Goal: Task Accomplishment & Management: Use online tool/utility

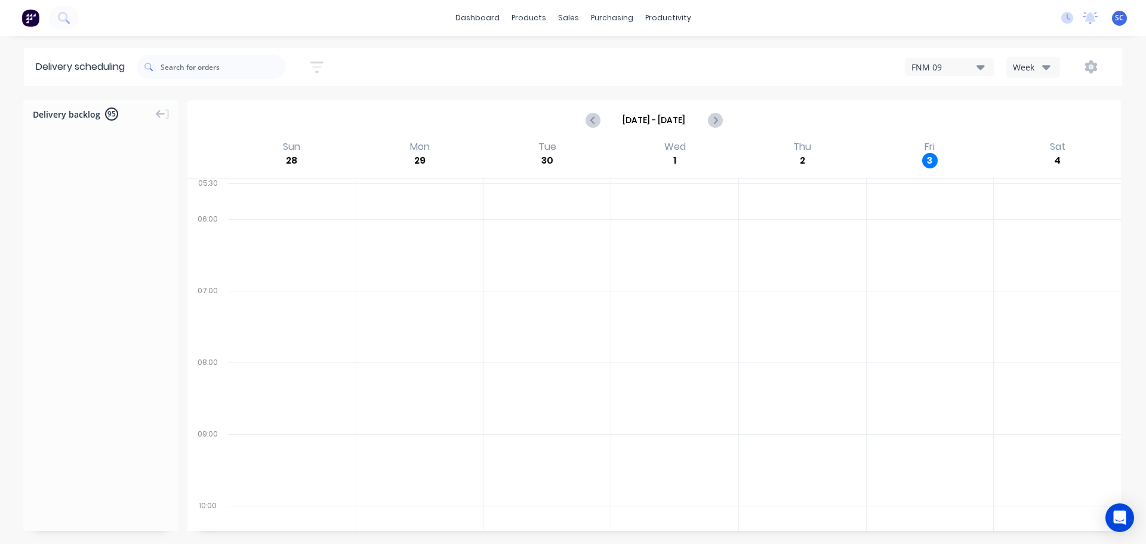
scroll to position [7498, 0]
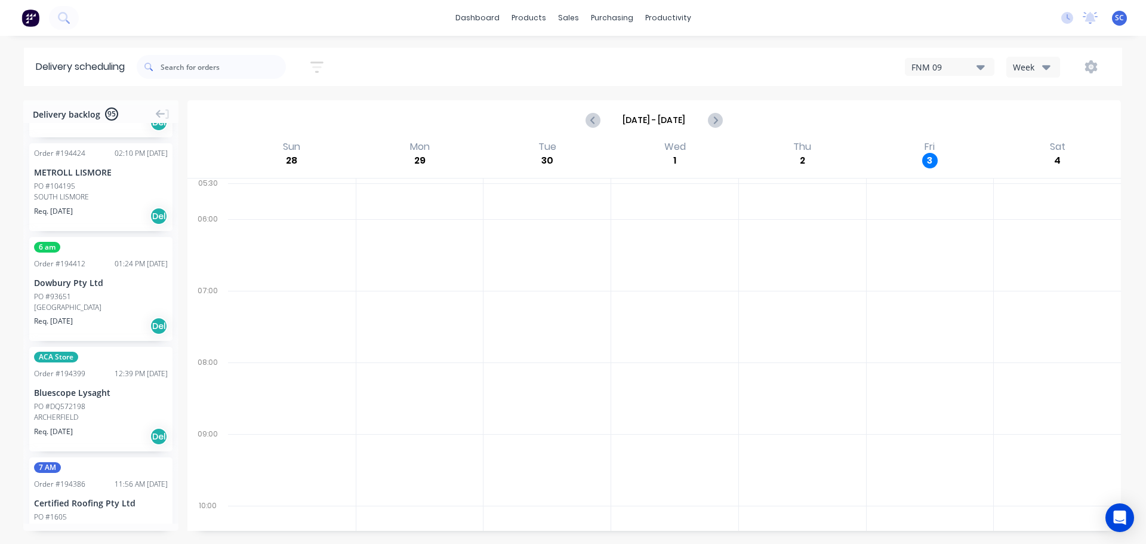
click at [1041, 66] on div "Week" at bounding box center [1030, 67] width 35 height 13
click at [1039, 122] on div "Vehicle" at bounding box center [1066, 122] width 118 height 24
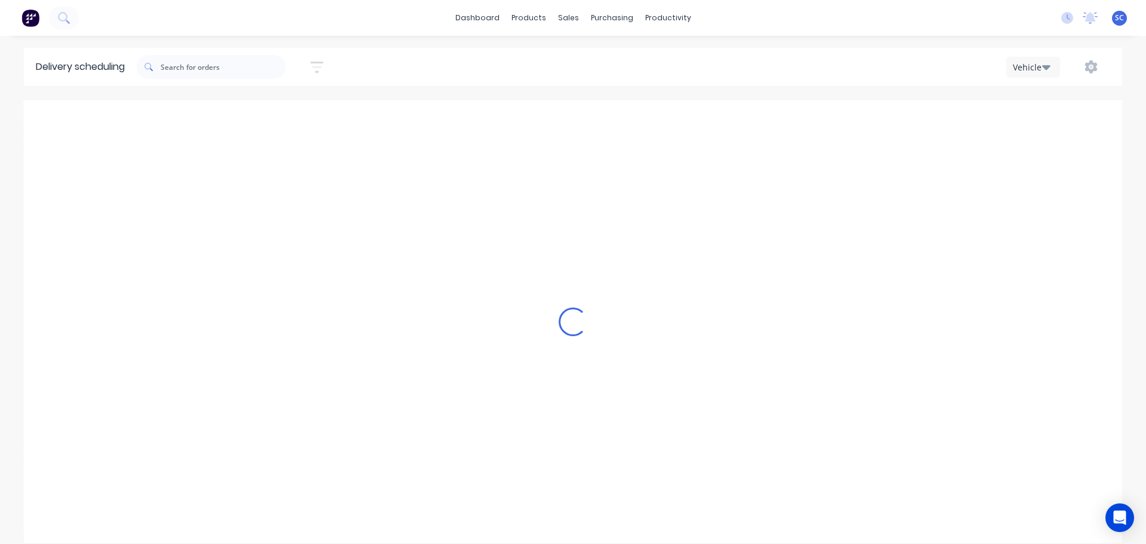
scroll to position [0, 1]
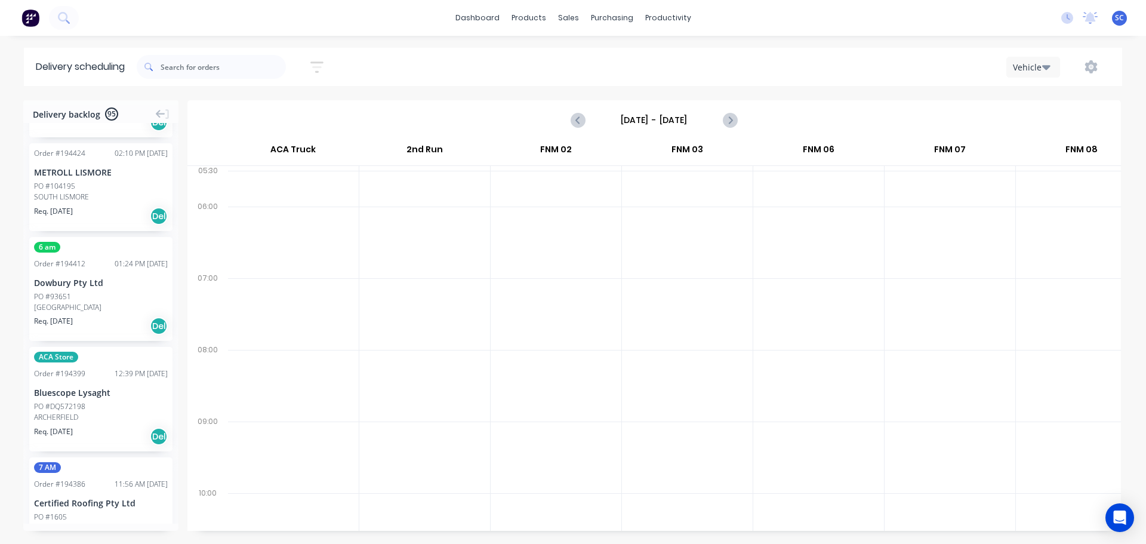
click at [635, 118] on input "Sunday - 28/09/25" at bounding box center [654, 120] width 118 height 18
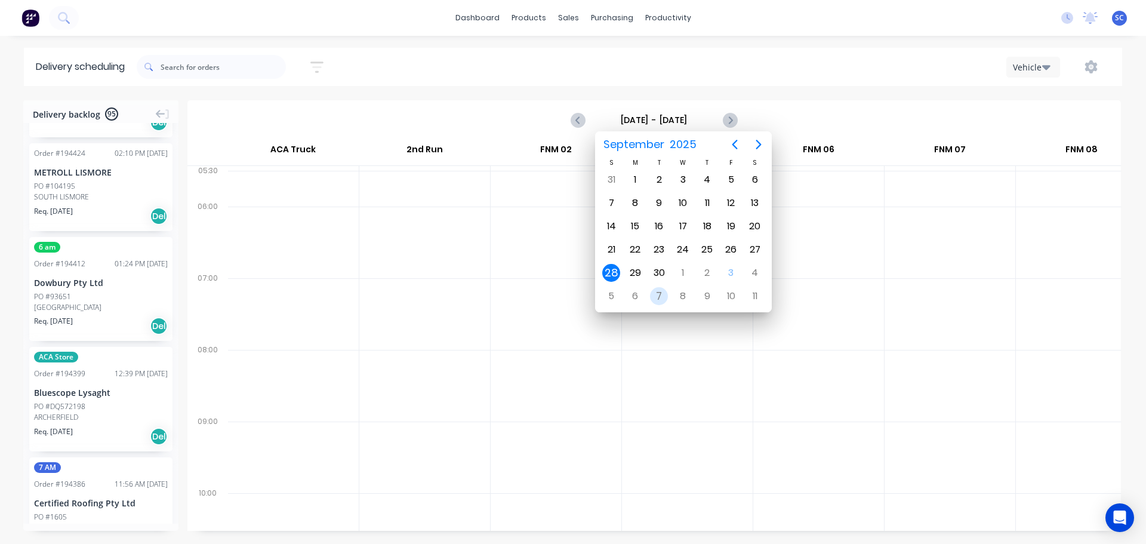
click at [655, 291] on div "7" at bounding box center [659, 296] width 18 height 18
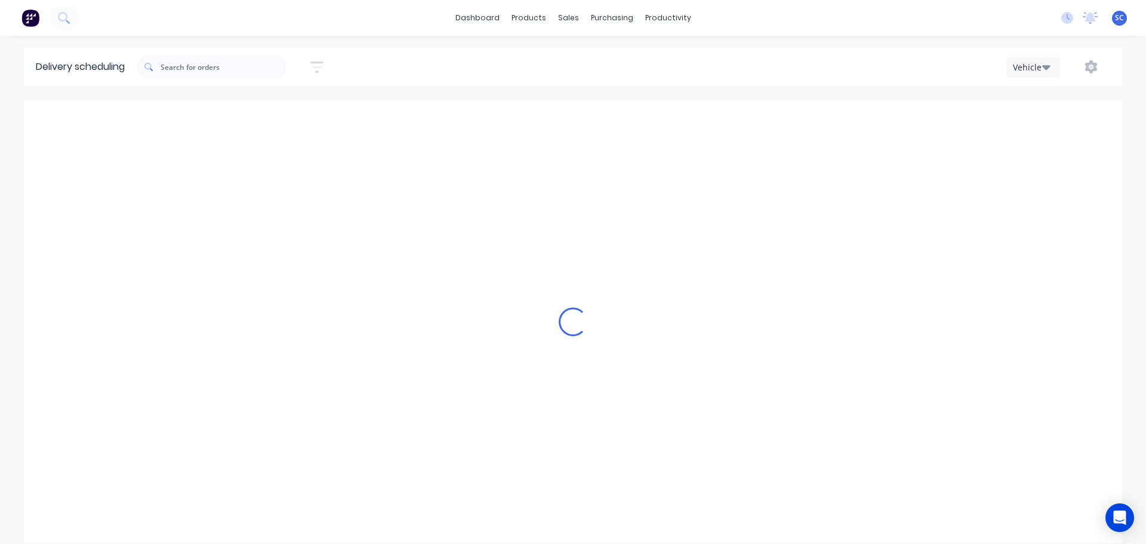
type input "Tuesday - 07/10/25"
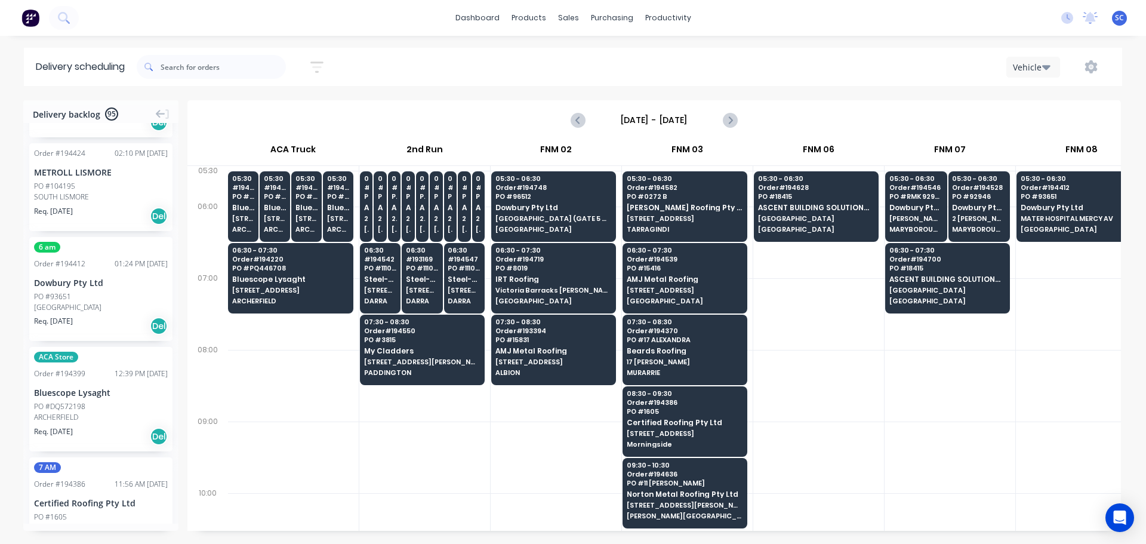
click at [319, 63] on icon "button" at bounding box center [316, 67] width 13 height 15
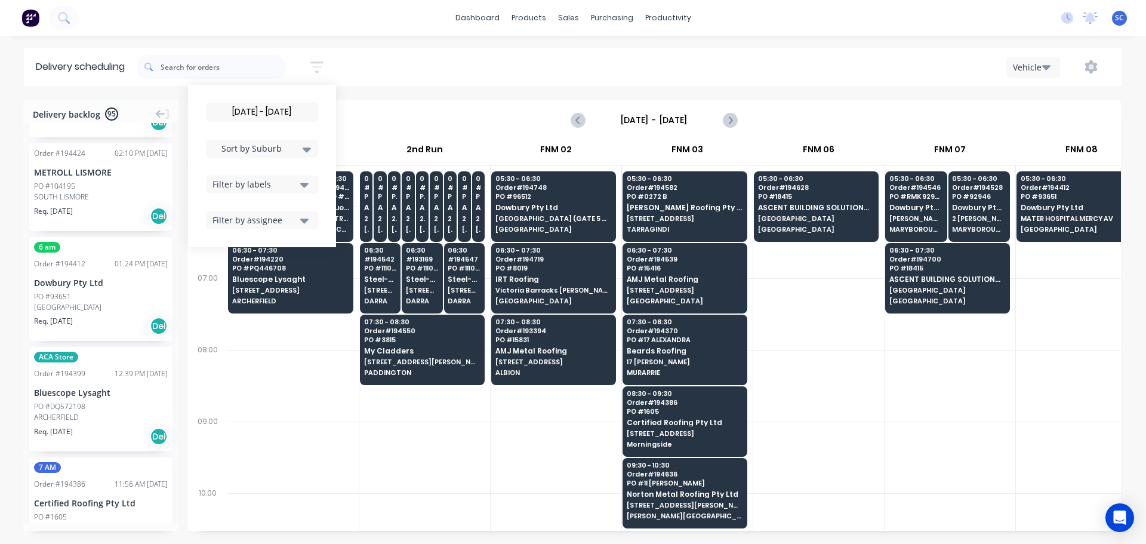
click at [273, 183] on div "Filter by labels" at bounding box center [255, 184] width 84 height 13
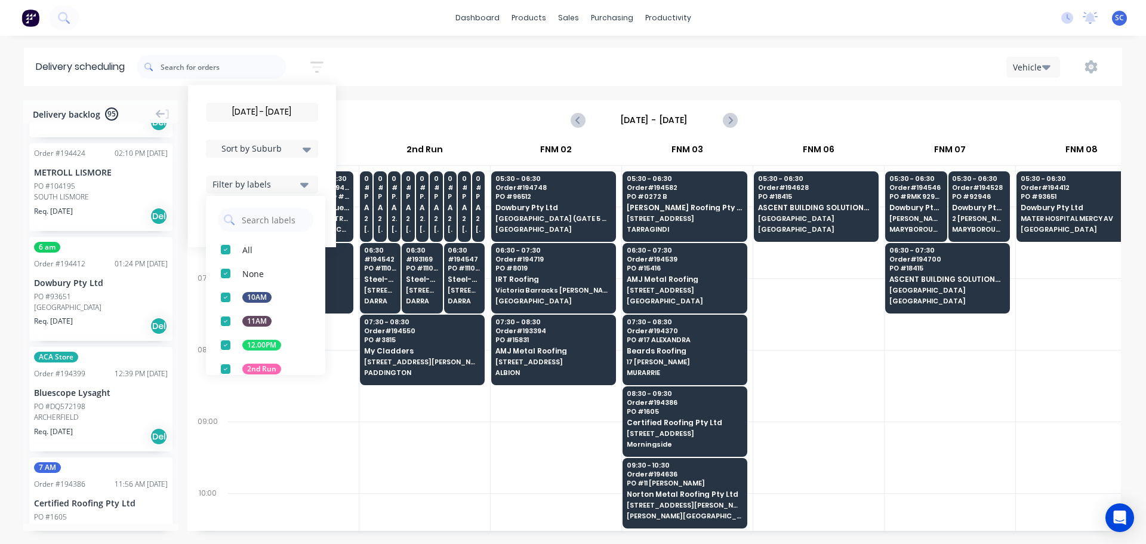
click at [233, 368] on div "button" at bounding box center [226, 369] width 24 height 24
click at [410, 70] on div "07/10/25 - 07/10/25 Sort by Suburb Created date Required date Order number Cust…" at bounding box center [630, 66] width 986 height 33
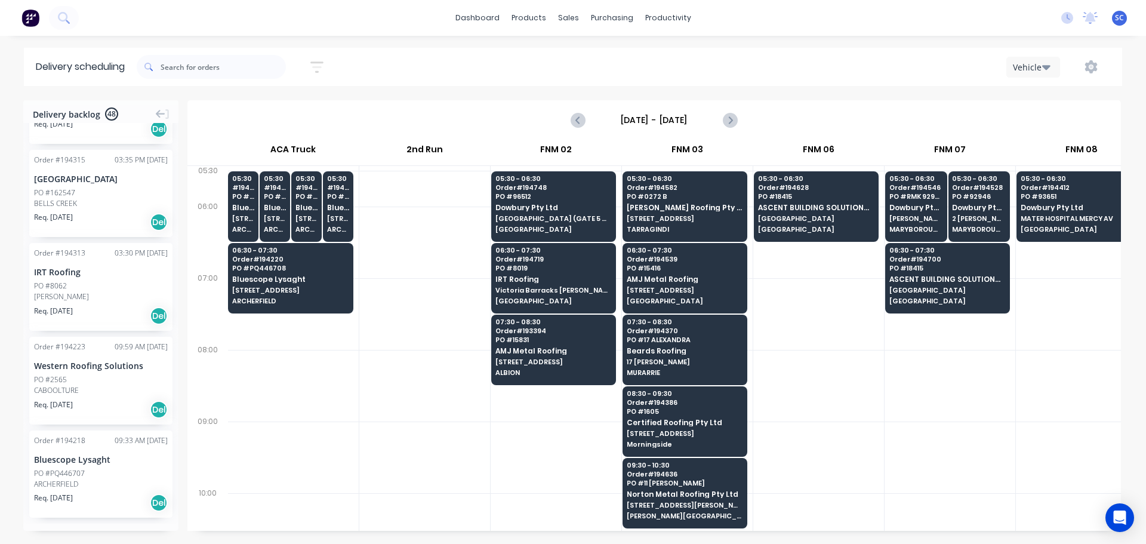
scroll to position [4418, 0]
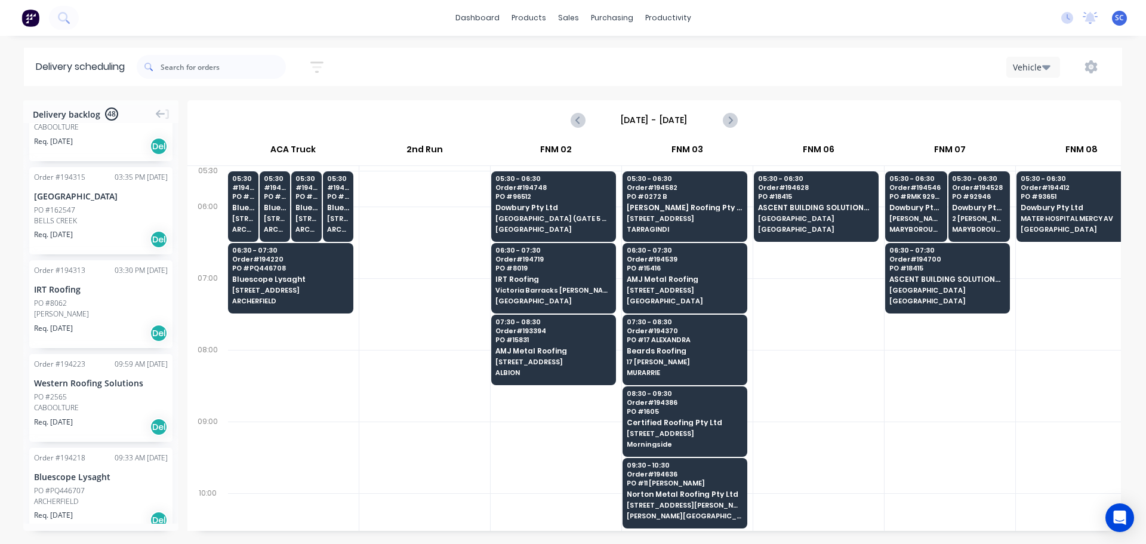
click at [324, 61] on icon "button" at bounding box center [316, 67] width 13 height 15
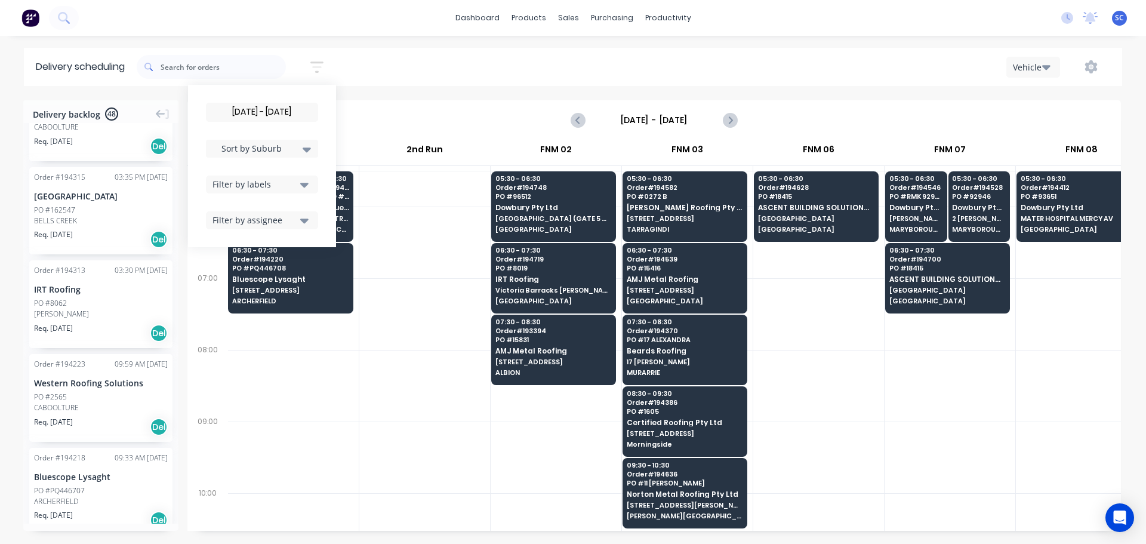
click at [305, 184] on icon "button" at bounding box center [304, 185] width 8 height 5
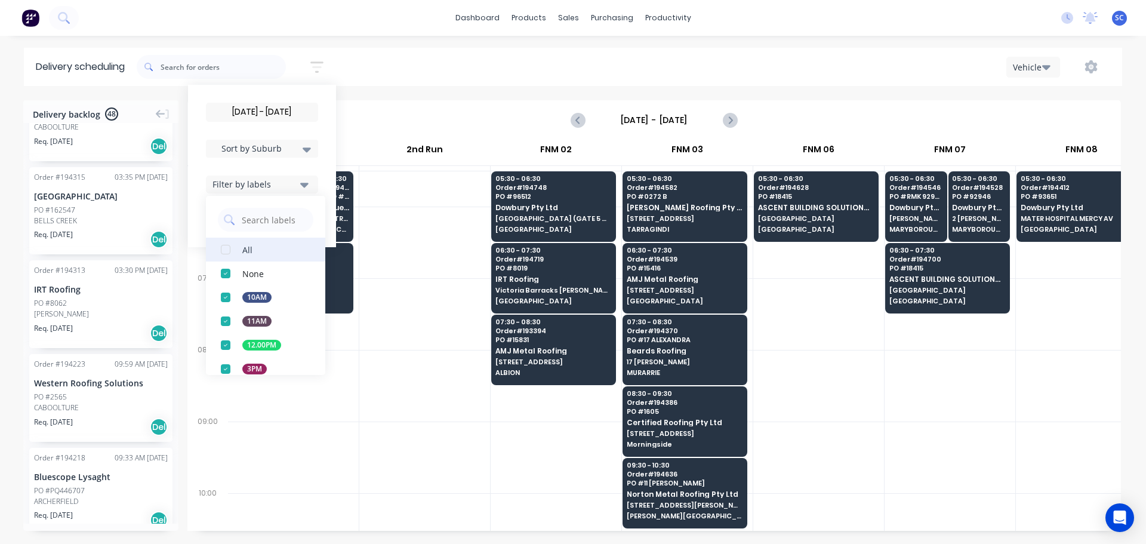
drag, startPoint x: 227, startPoint y: 247, endPoint x: 239, endPoint y: 254, distance: 13.9
click at [230, 249] on div "button" at bounding box center [226, 250] width 24 height 24
click at [380, 64] on div "07/10/25 - 07/10/25 Sort by Suburb Created date Required date Order number Cust…" at bounding box center [630, 66] width 986 height 33
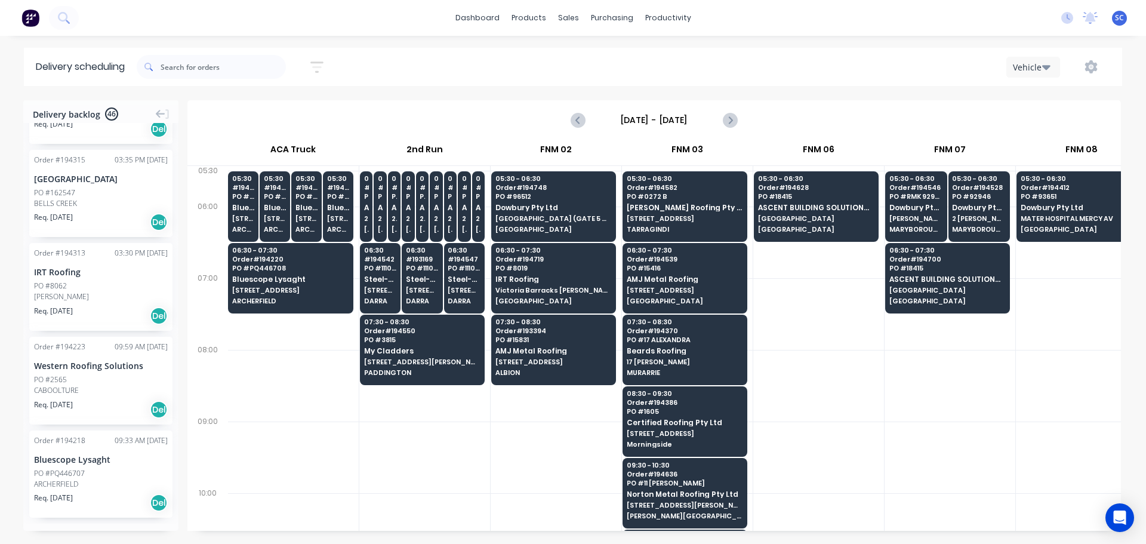
scroll to position [4219, 0]
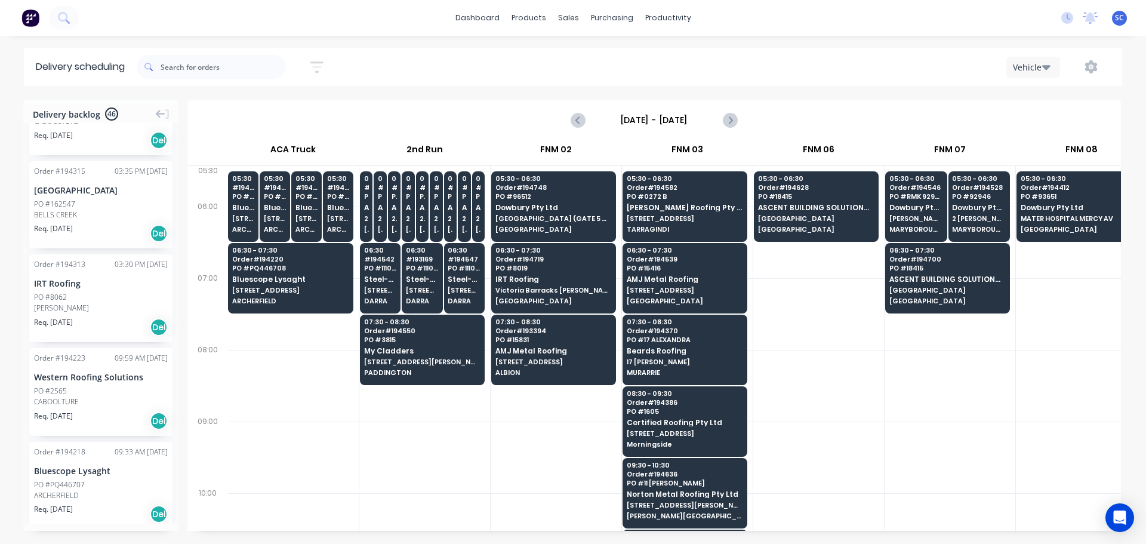
drag, startPoint x: 550, startPoint y: 66, endPoint x: 564, endPoint y: 66, distance: 13.7
click at [551, 66] on div "07/10/25 - 07/10/25 Sort by Suburb Created date Required date Order number Cust…" at bounding box center [630, 66] width 986 height 33
click at [411, 55] on div "07/10/25 - 07/10/25 Sort by Suburb Created date Required date Order number Cust…" at bounding box center [630, 66] width 986 height 33
drag, startPoint x: 318, startPoint y: 65, endPoint x: 318, endPoint y: 74, distance: 9.0
click at [318, 65] on icon "button" at bounding box center [316, 67] width 13 height 15
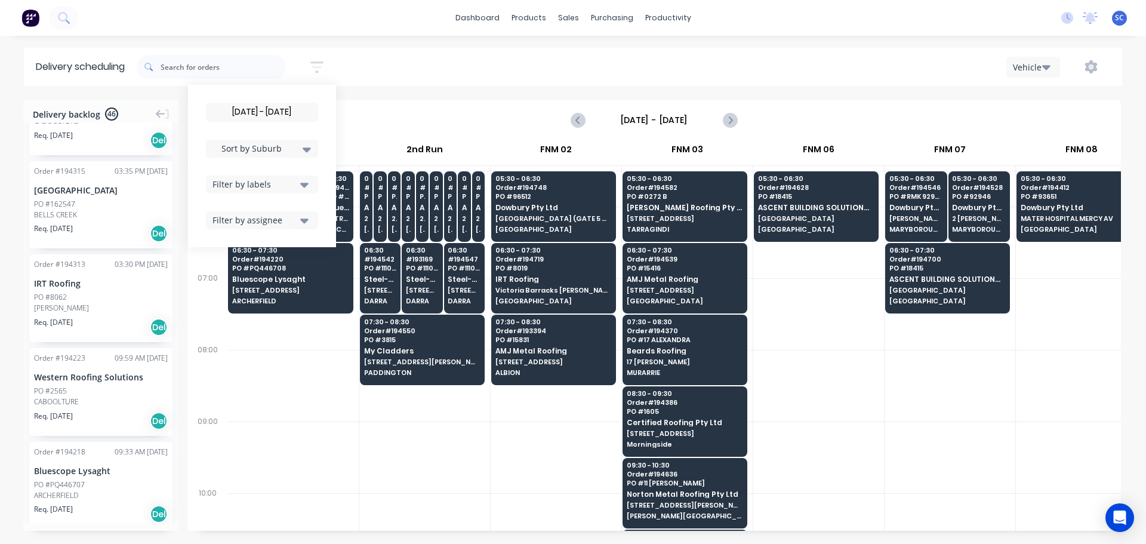
click at [279, 183] on div "Filter by labels" at bounding box center [255, 184] width 84 height 13
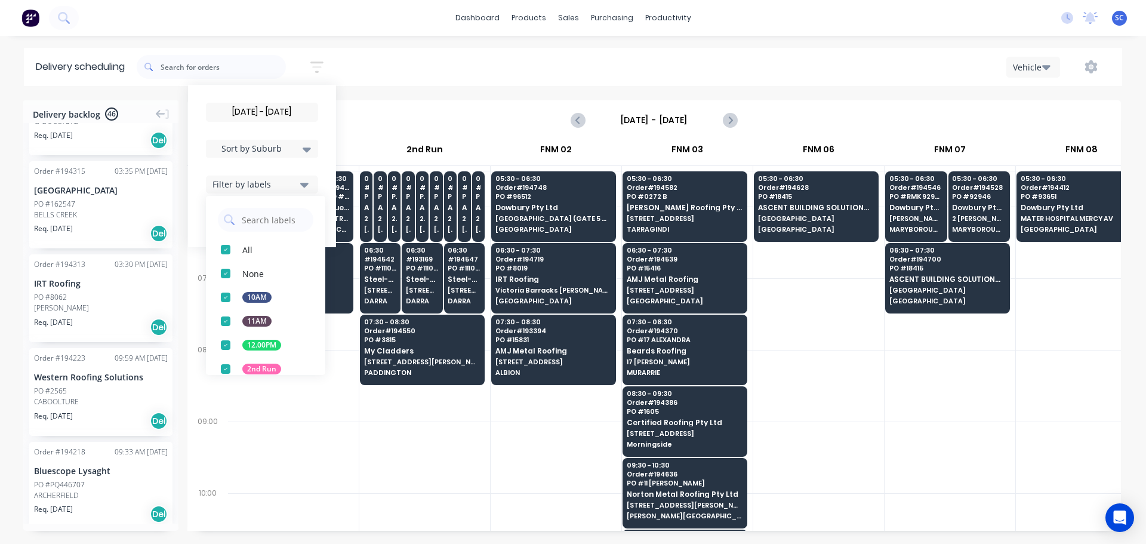
drag, startPoint x: 230, startPoint y: 371, endPoint x: 245, endPoint y: 368, distance: 15.1
click at [231, 370] on div "button" at bounding box center [226, 369] width 24 height 24
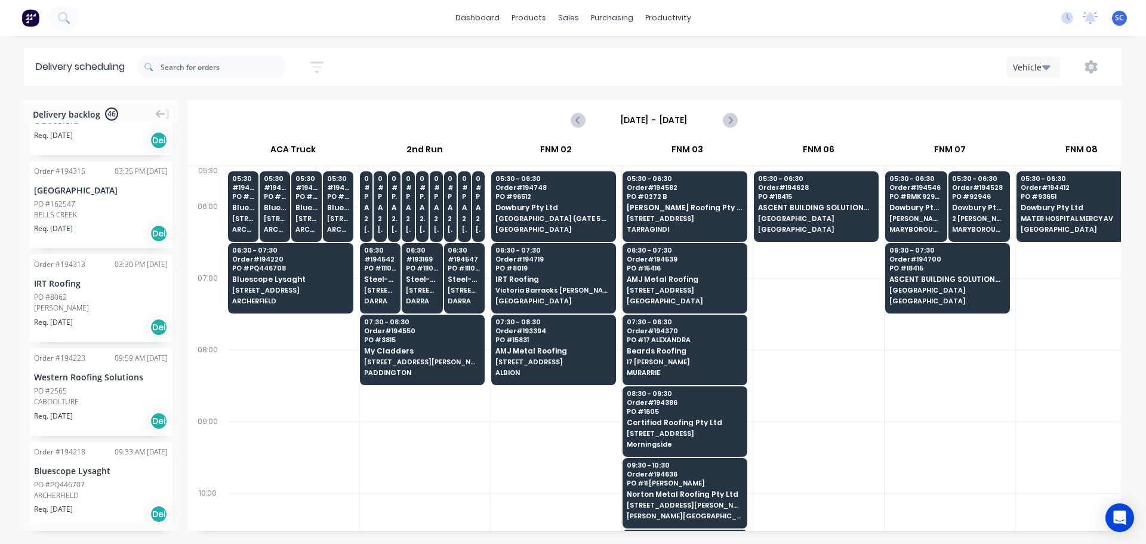
click at [428, 63] on div "07/10/25 - 07/10/25 Sort by Suburb Created date Required date Order number Cust…" at bounding box center [630, 66] width 986 height 33
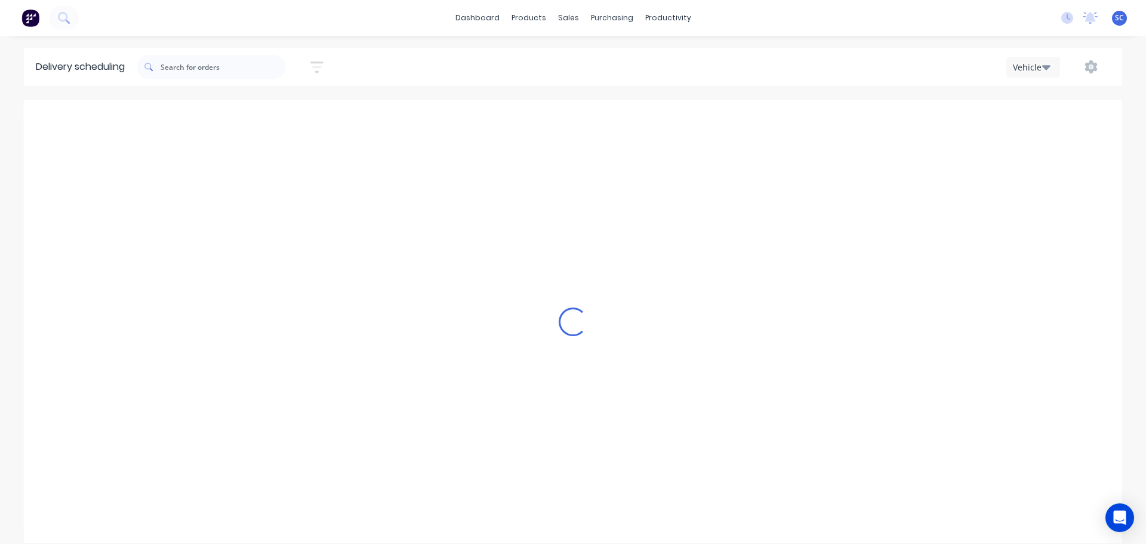
scroll to position [0, 0]
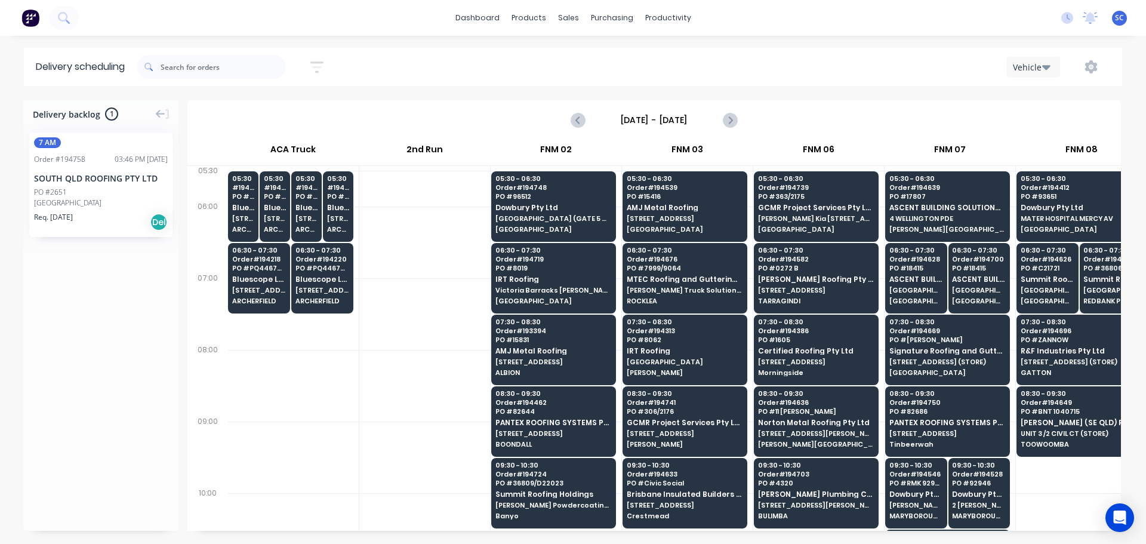
click at [316, 62] on icon "button" at bounding box center [316, 66] width 13 height 11
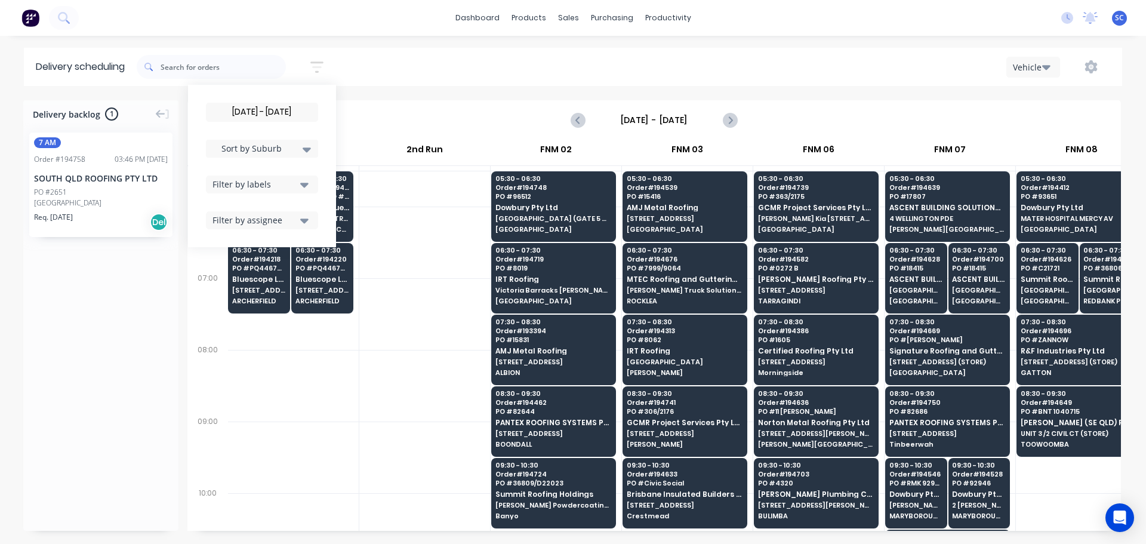
click at [317, 181] on button "Filter by labels" at bounding box center [262, 185] width 112 height 18
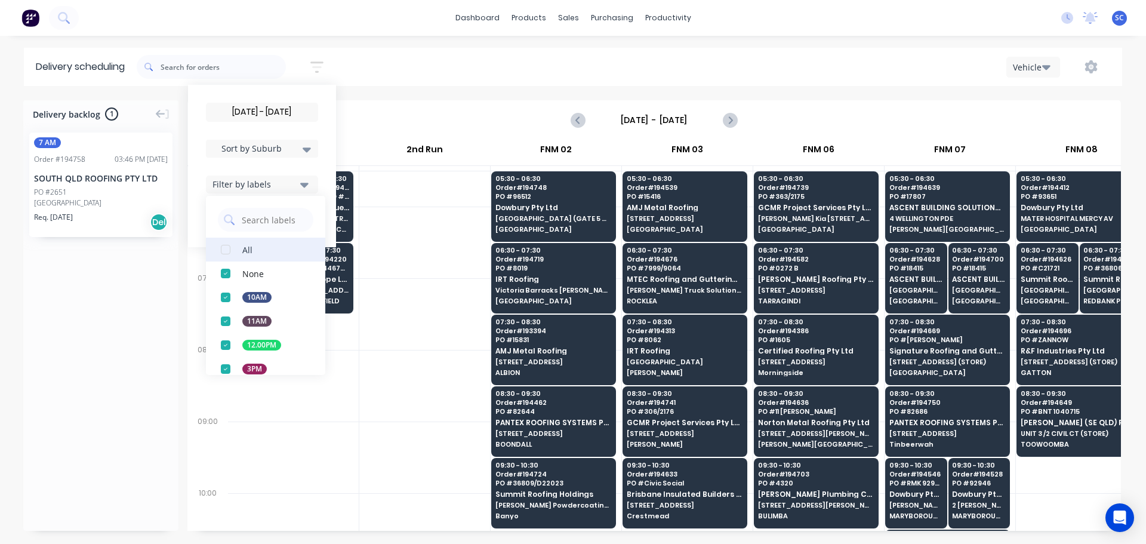
drag, startPoint x: 232, startPoint y: 250, endPoint x: 238, endPoint y: 251, distance: 6.8
click at [231, 250] on div "button" at bounding box center [226, 250] width 24 height 24
click at [392, 59] on div "07/10/25 - 07/10/25 Sort by Suburb Created date Required date Order number Cust…" at bounding box center [630, 66] width 986 height 33
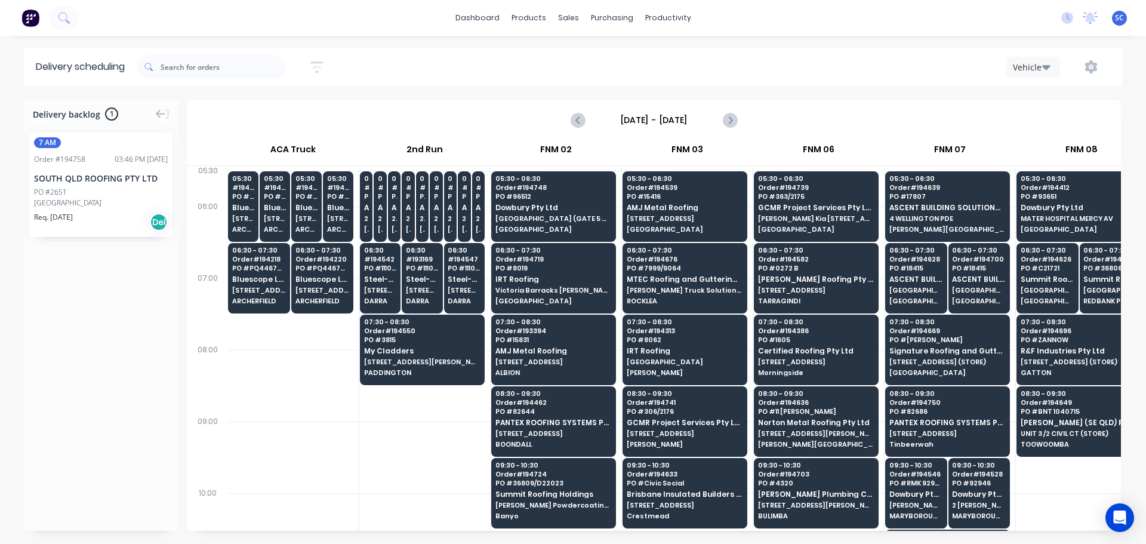
click at [633, 119] on input "Tuesday - 07/10/25" at bounding box center [654, 120] width 118 height 18
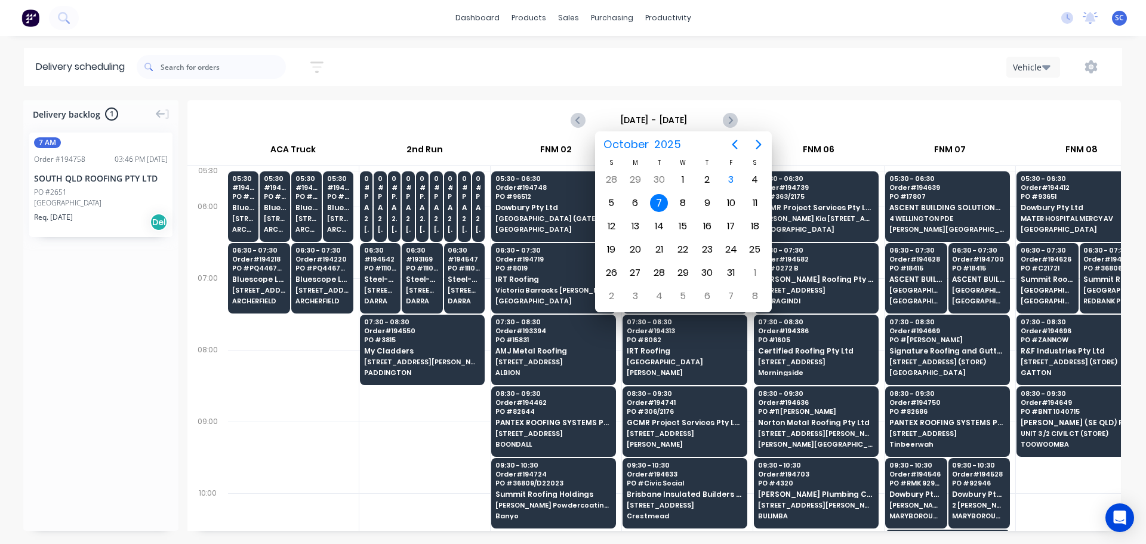
click at [656, 202] on div "7" at bounding box center [659, 203] width 18 height 18
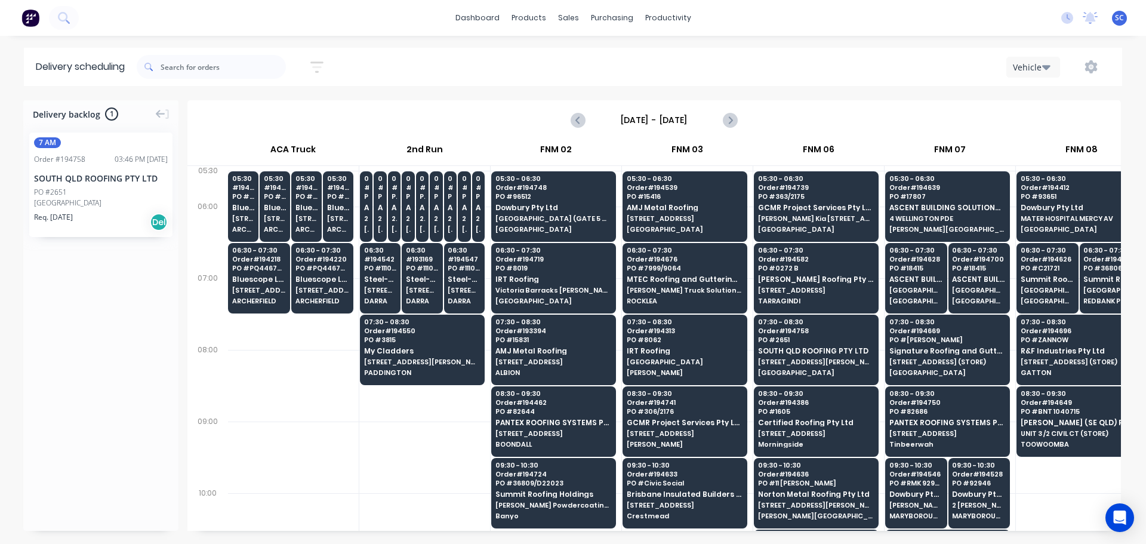
click at [324, 67] on icon "button" at bounding box center [316, 67] width 13 height 15
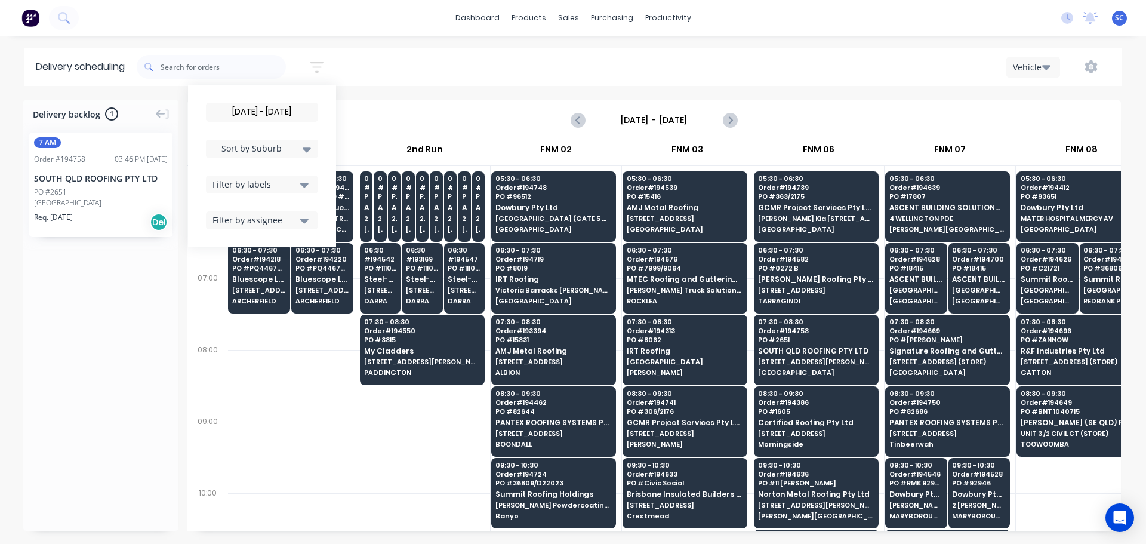
click at [308, 183] on icon "button" at bounding box center [304, 185] width 8 height 5
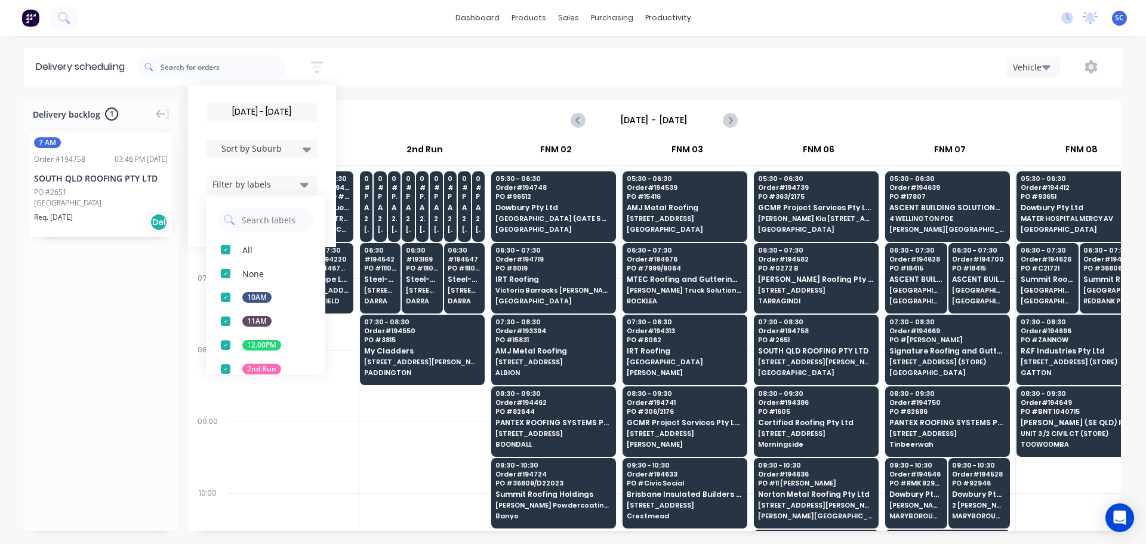
drag, startPoint x: 231, startPoint y: 367, endPoint x: 236, endPoint y: 361, distance: 7.6
click at [232, 365] on div "button" at bounding box center [226, 369] width 24 height 24
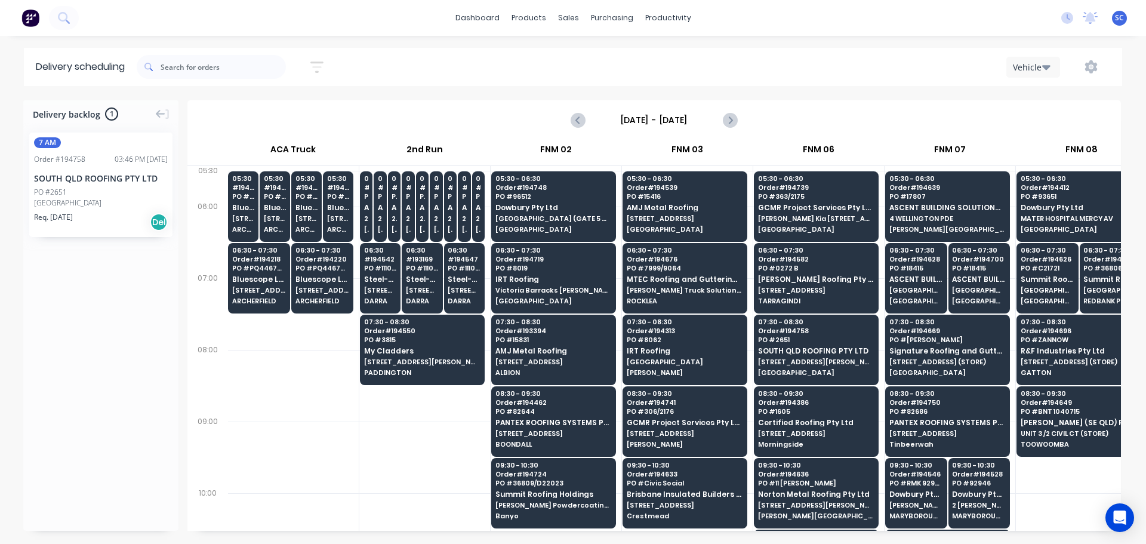
click at [404, 65] on div "07/10/25 - 07/10/25 Sort by Suburb Created date Required date Order number Cust…" at bounding box center [630, 66] width 986 height 33
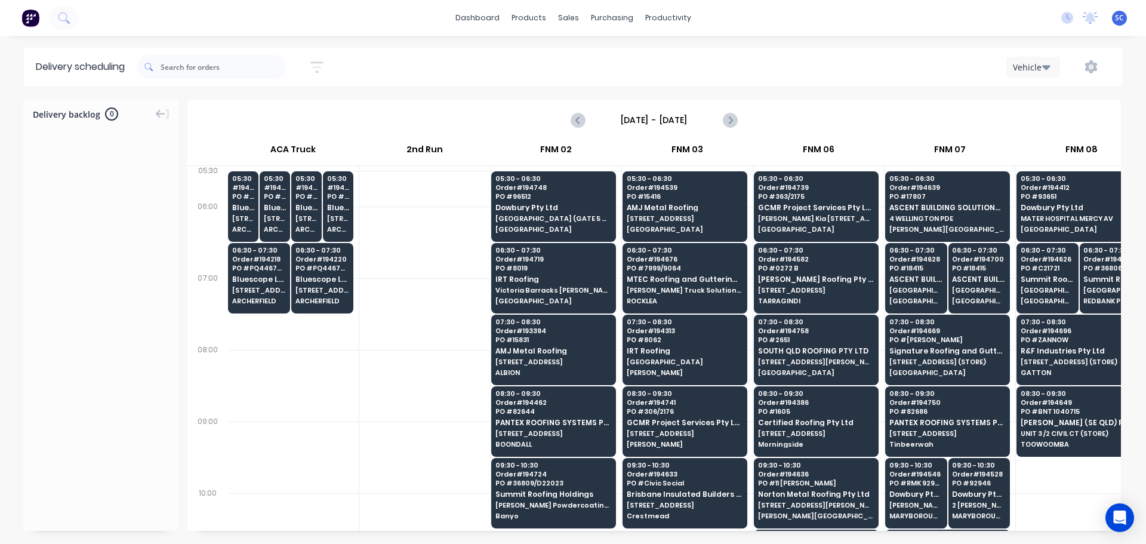
click at [319, 64] on icon "button" at bounding box center [316, 67] width 13 height 15
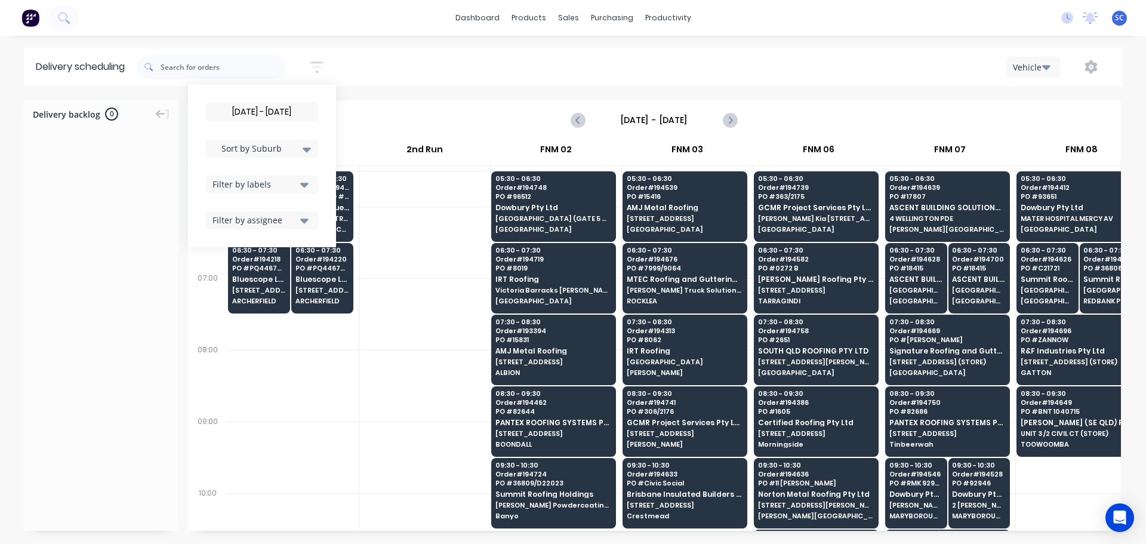
click at [296, 182] on div "Filter by labels" at bounding box center [255, 184] width 84 height 13
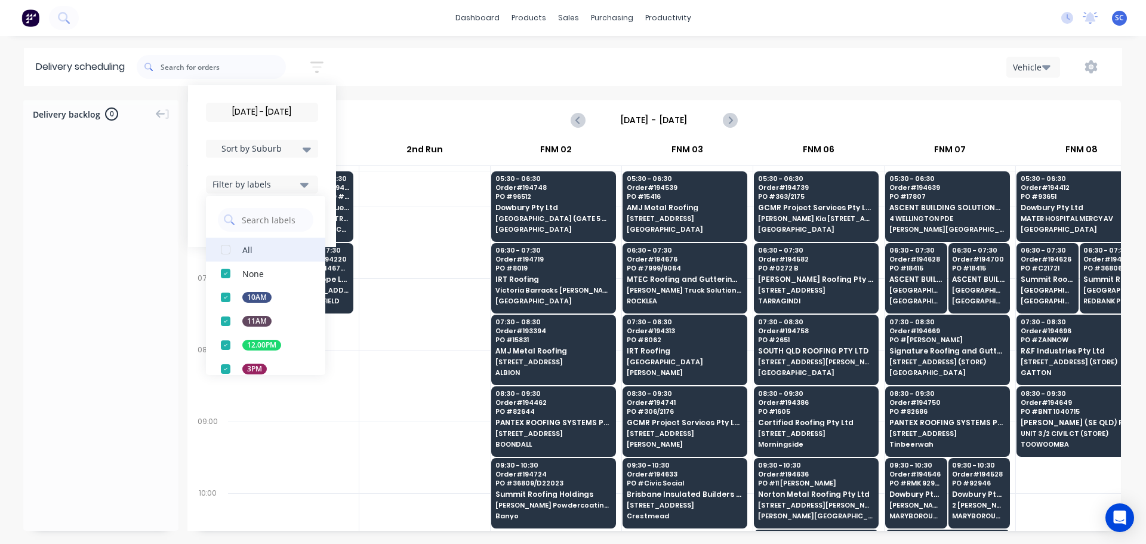
drag, startPoint x: 228, startPoint y: 248, endPoint x: 275, endPoint y: 238, distance: 47.8
click at [230, 249] on div "button" at bounding box center [226, 250] width 24 height 24
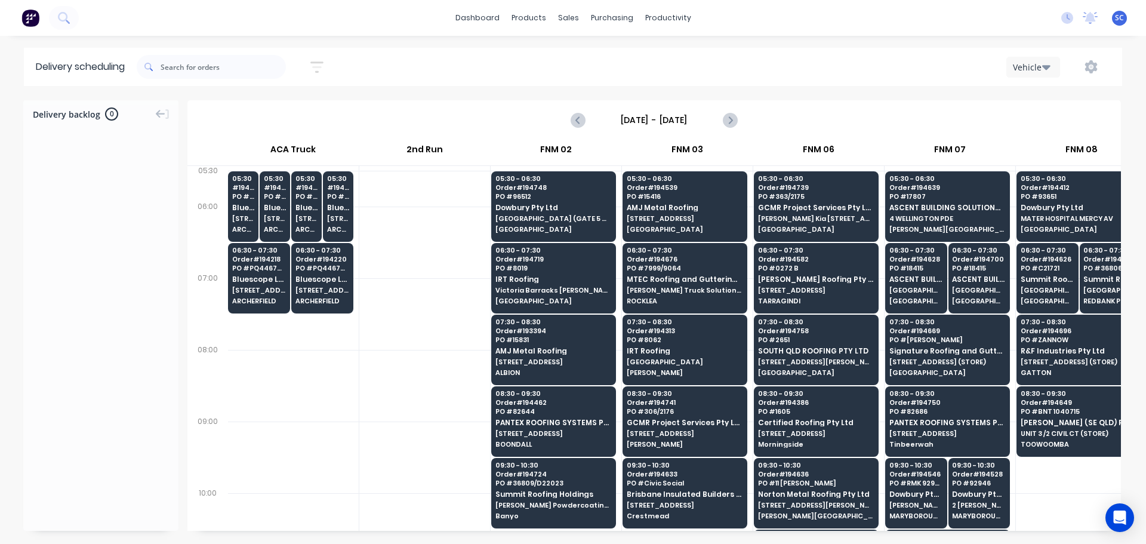
click at [387, 53] on div "07/10/25 - 07/10/25 Sort by Suburb Created date Required date Order number Cust…" at bounding box center [630, 66] width 986 height 33
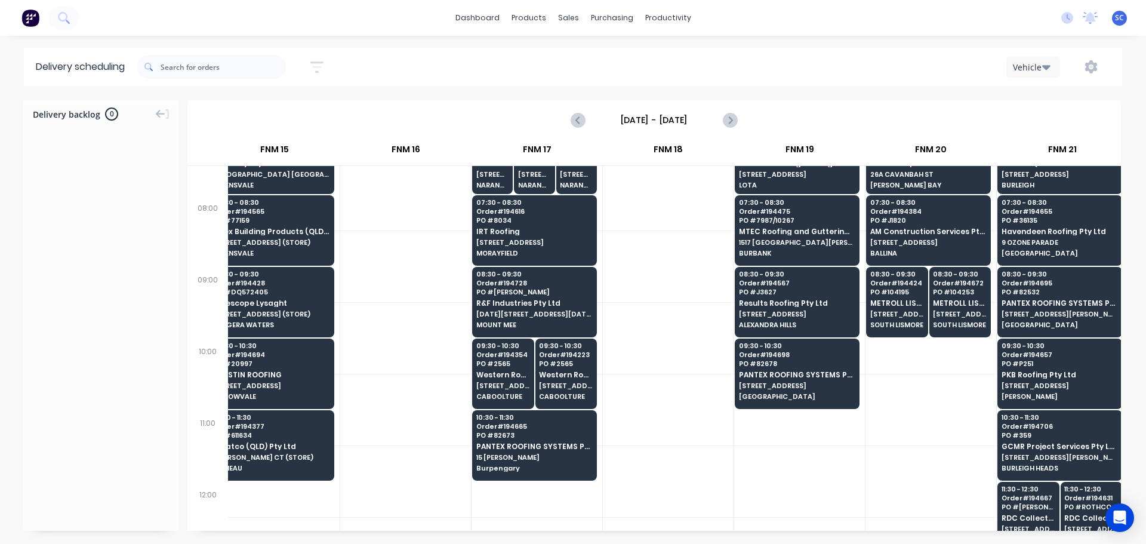
scroll to position [179, 1596]
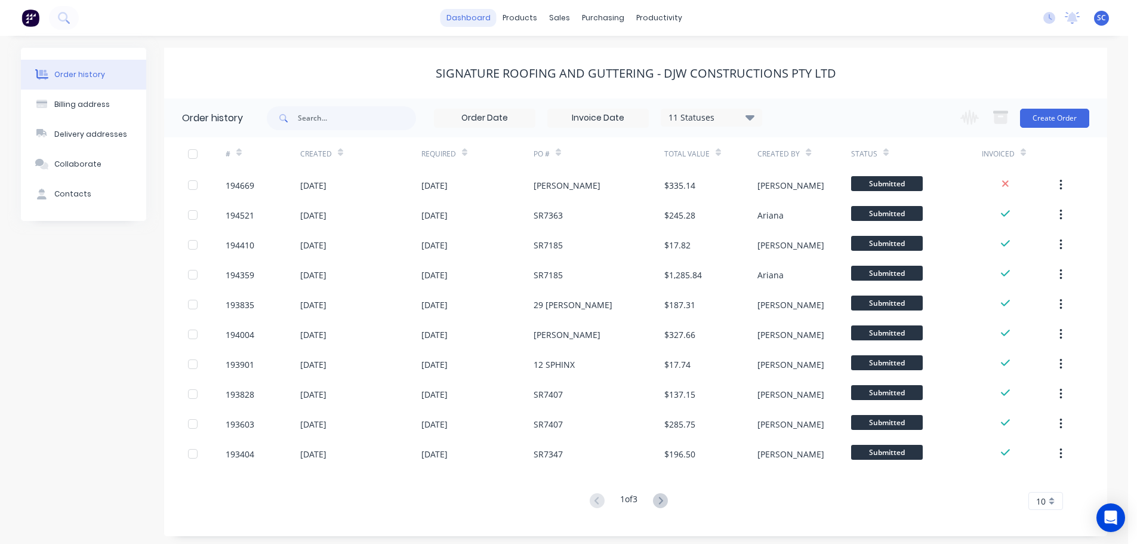
click at [470, 19] on link "dashboard" at bounding box center [469, 18] width 56 height 18
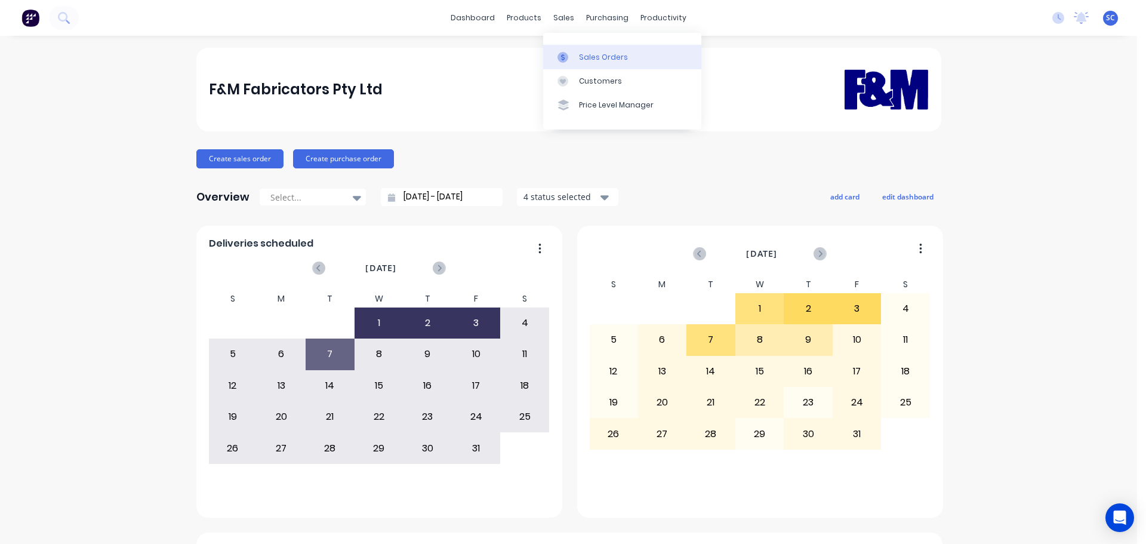
click at [593, 45] on link "Sales Orders" at bounding box center [622, 57] width 158 height 24
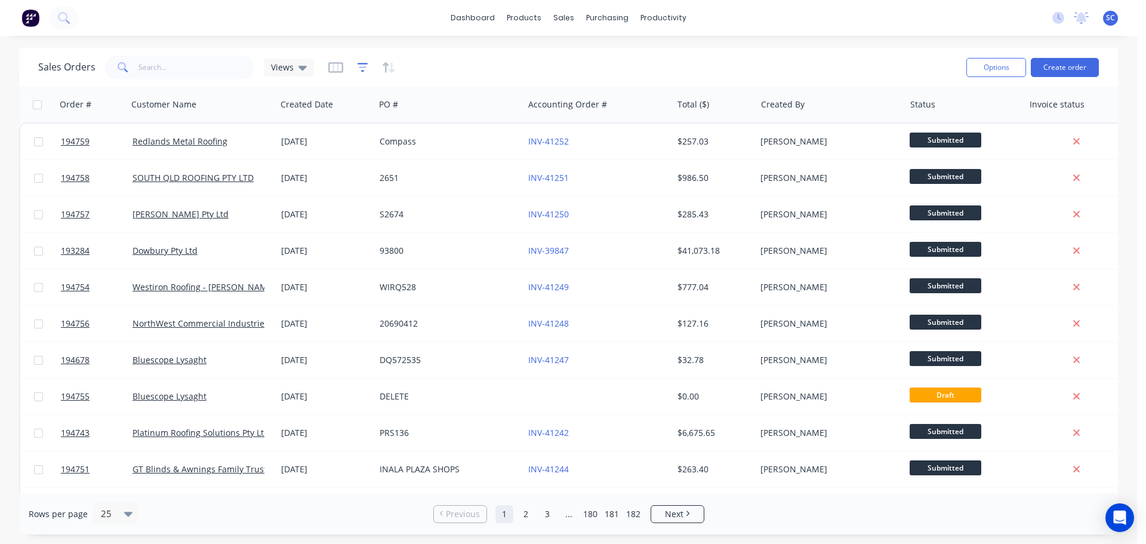
click at [364, 63] on icon "button" at bounding box center [363, 67] width 11 height 9
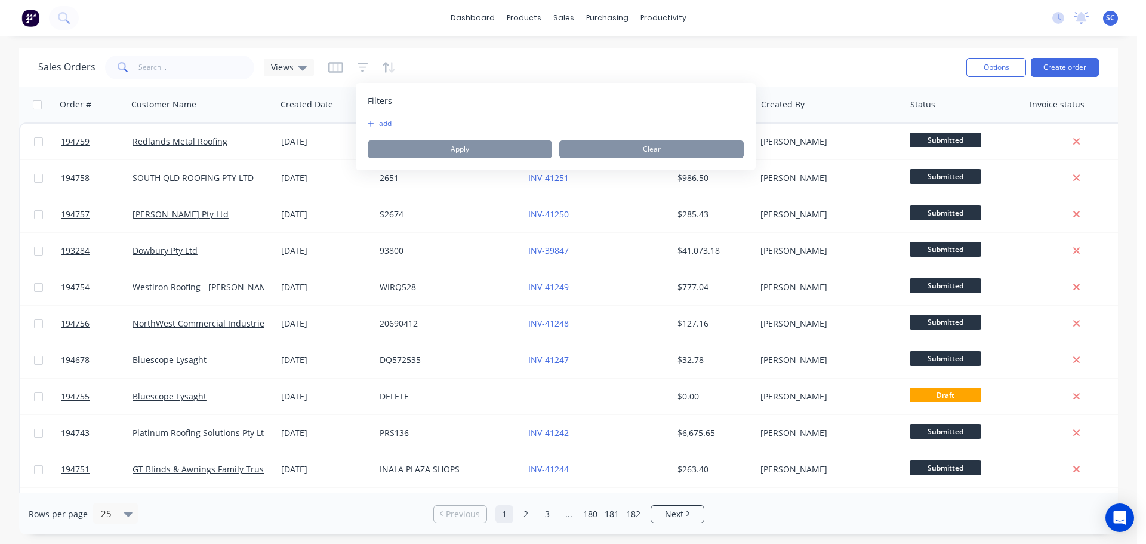
click at [382, 121] on button "add" at bounding box center [383, 124] width 30 height 10
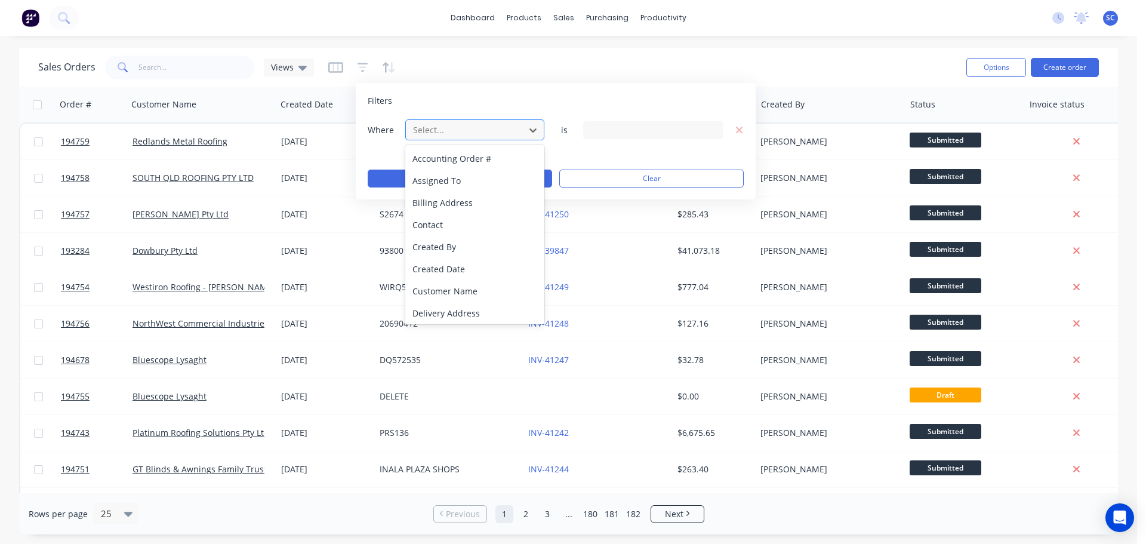
click at [438, 128] on div at bounding box center [465, 129] width 107 height 15
click at [446, 313] on div "Status" at bounding box center [474, 311] width 139 height 22
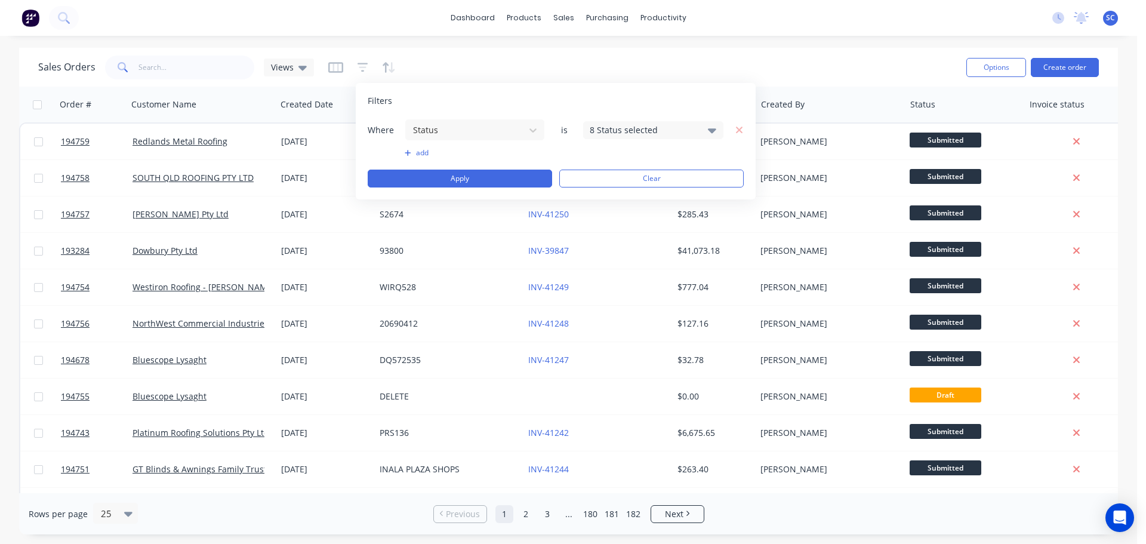
click at [611, 124] on div "8 Status selected" at bounding box center [644, 130] width 108 height 13
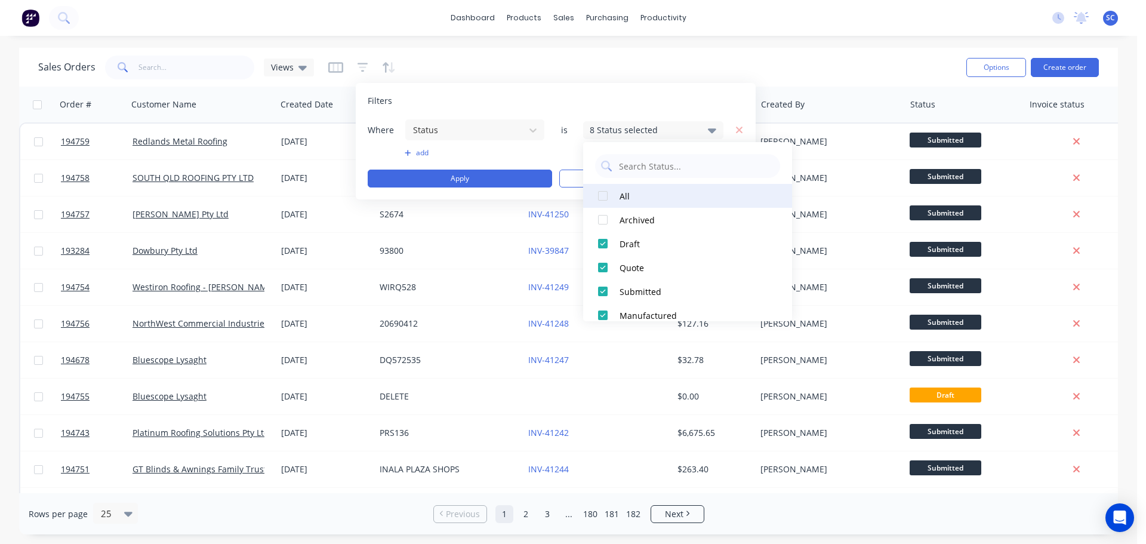
click at [603, 195] on div at bounding box center [603, 196] width 24 height 24
click at [601, 193] on div at bounding box center [603, 196] width 24 height 24
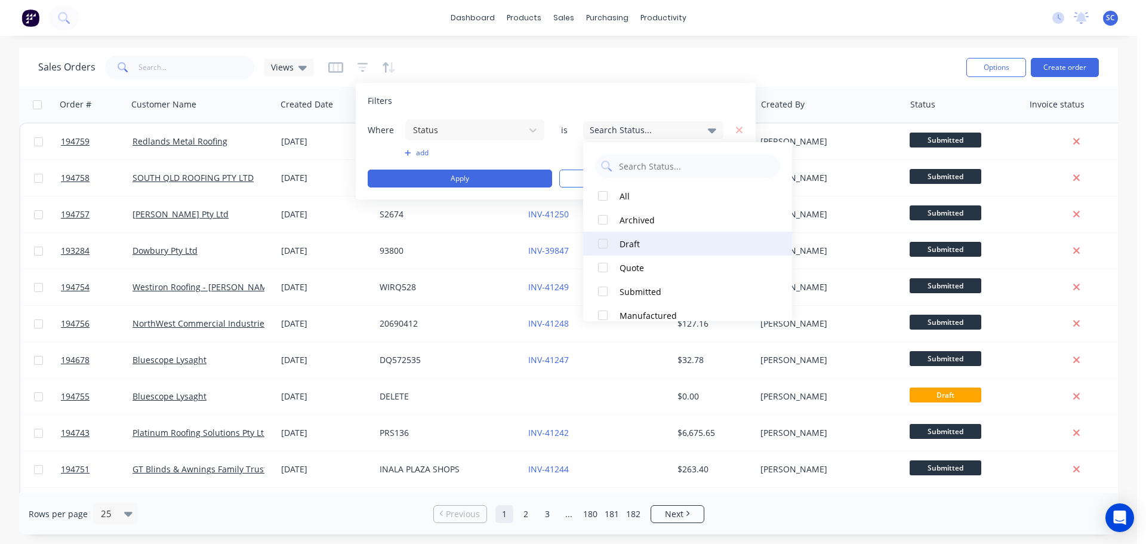
click at [601, 242] on div at bounding box center [603, 244] width 24 height 24
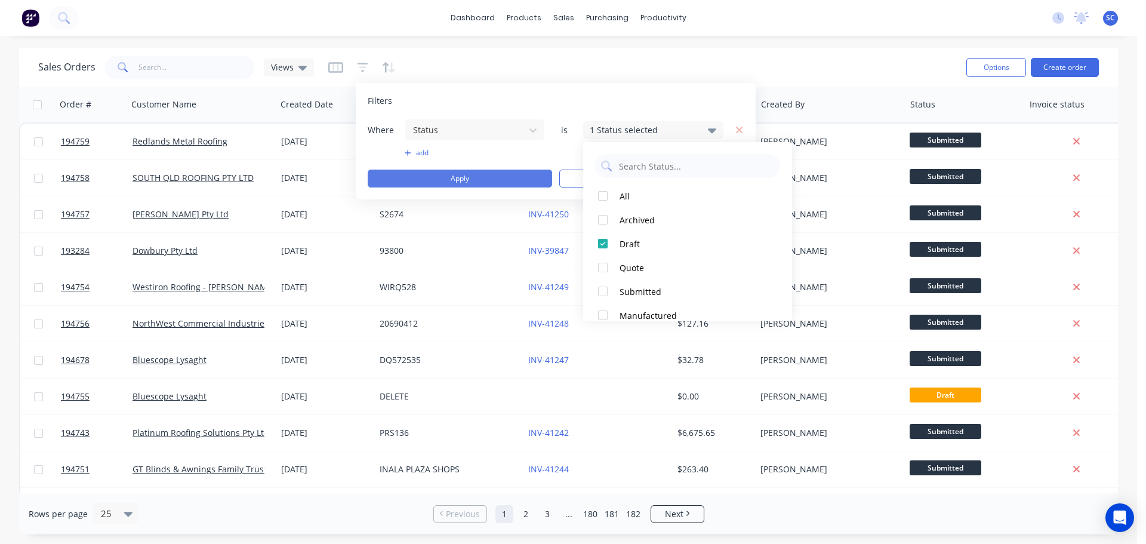
click at [424, 177] on button "Apply" at bounding box center [460, 179] width 184 height 18
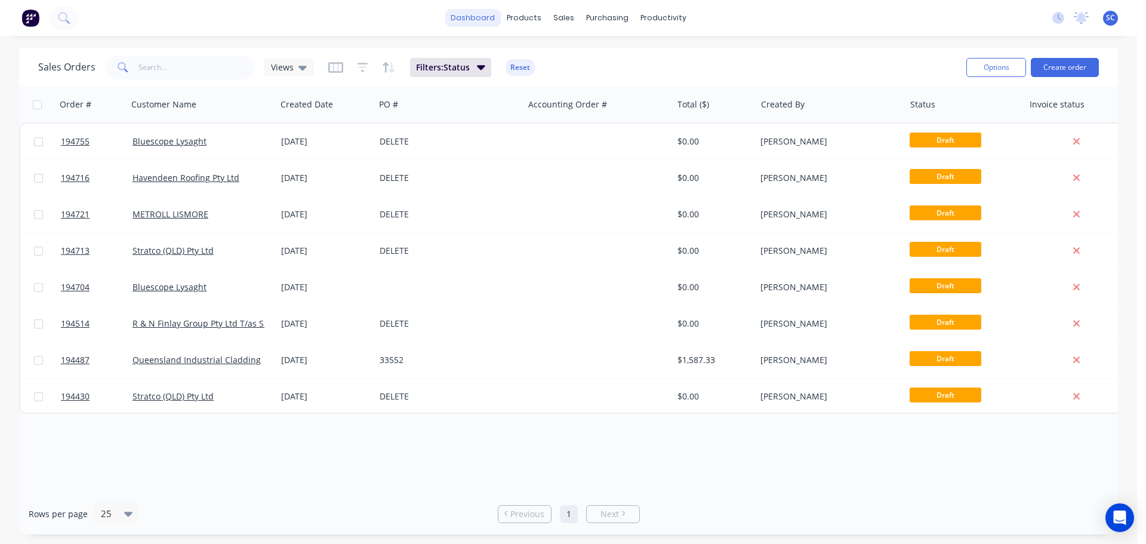
click at [478, 16] on link "dashboard" at bounding box center [473, 18] width 56 height 18
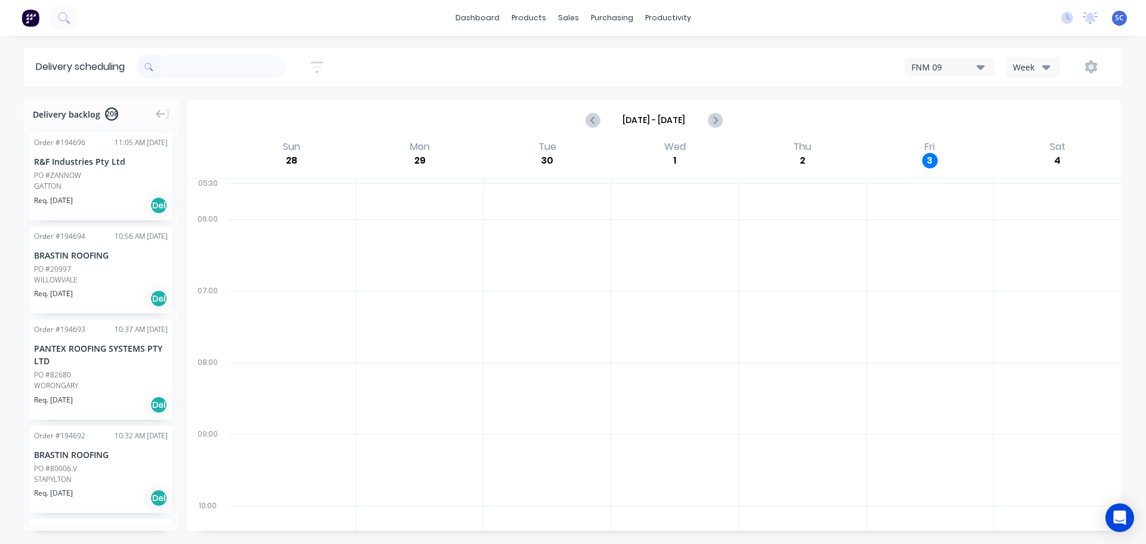
click at [322, 67] on icon "button" at bounding box center [317, 67] width 10 height 2
click at [263, 116] on input at bounding box center [262, 112] width 111 height 18
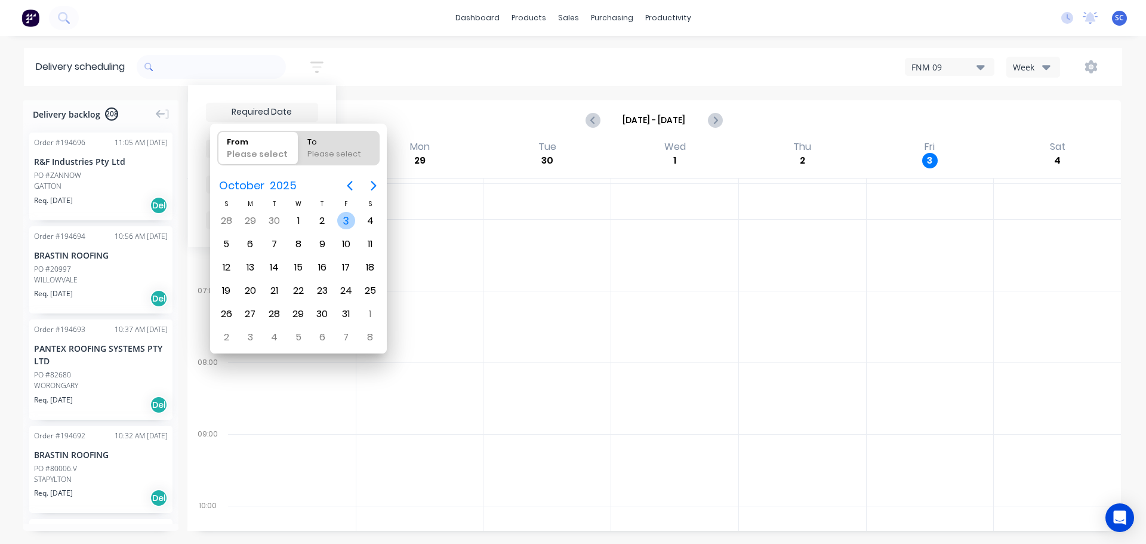
click at [348, 219] on div "3" at bounding box center [346, 221] width 18 height 18
type input "03/10/25"
radio input "false"
radio input "true"
click at [347, 221] on div "3" at bounding box center [346, 221] width 18 height 18
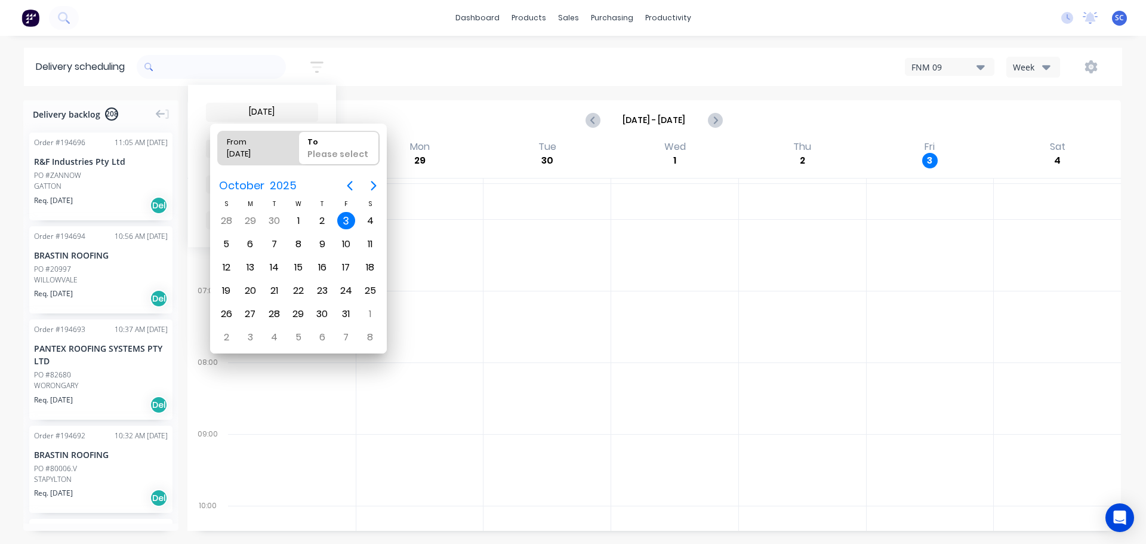
type input "03/10/25 - 03/10/25"
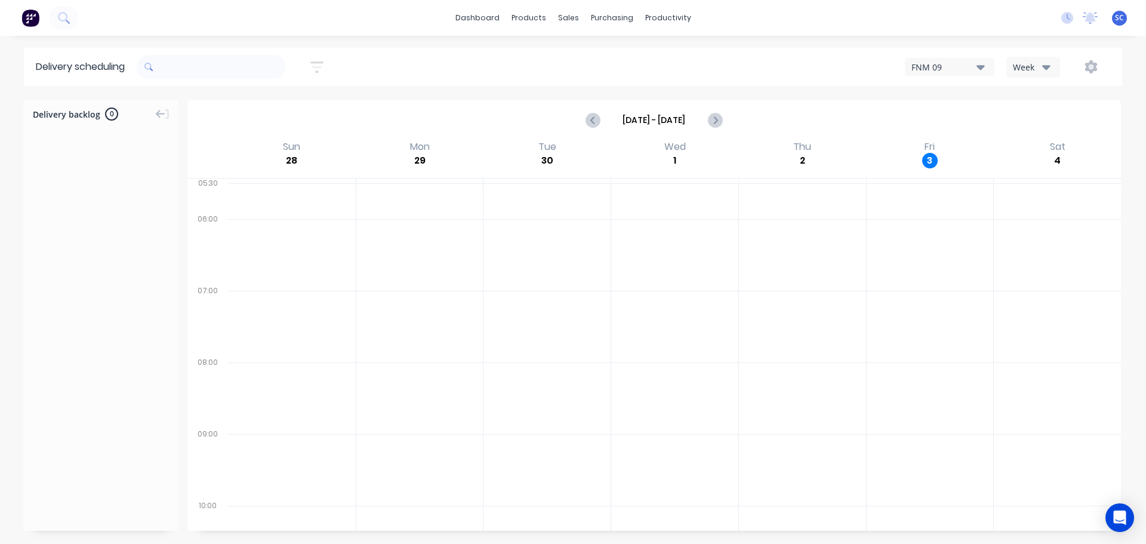
click at [418, 23] on div "dashboard products sales purchasing productivity dashboard products Product Cat…" at bounding box center [573, 18] width 1146 height 36
